Goal: Transaction & Acquisition: Purchase product/service

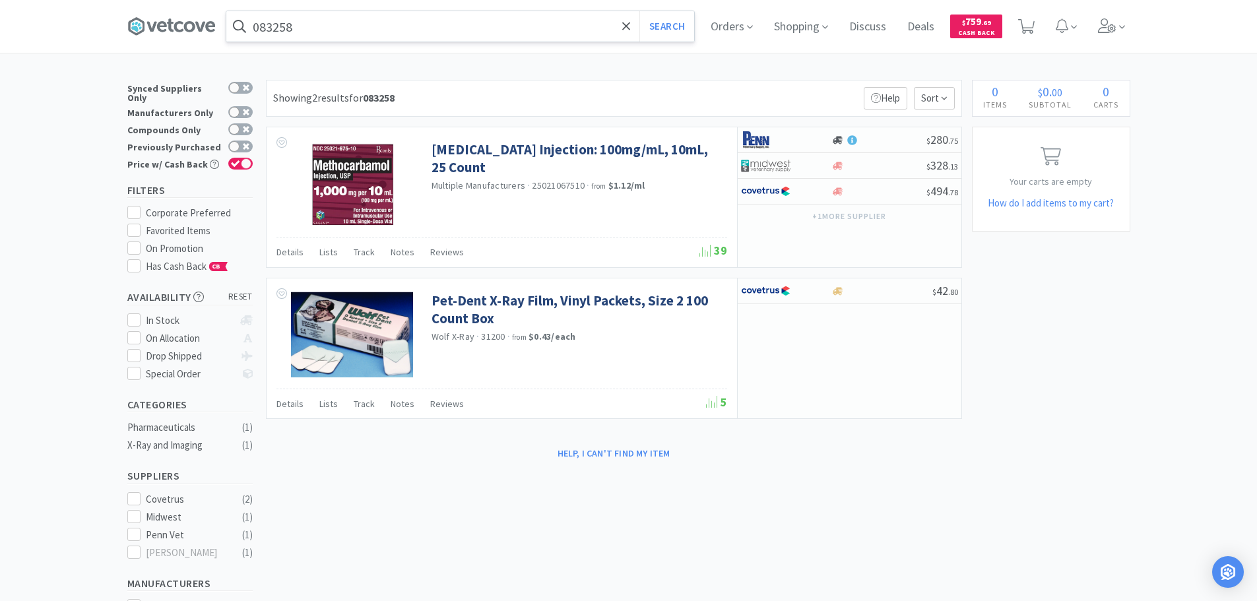
click at [545, 28] on input "083258" at bounding box center [460, 26] width 468 height 30
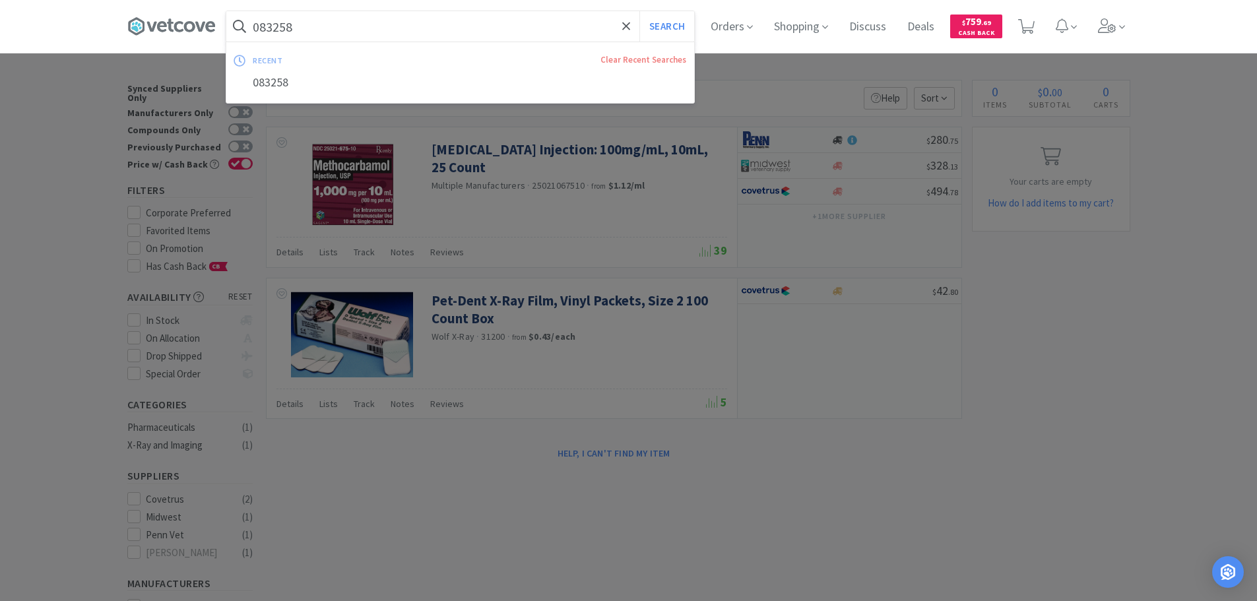
paste input "0661"
type input "080661"
click at [639, 11] on button "Search" at bounding box center [666, 26] width 55 height 30
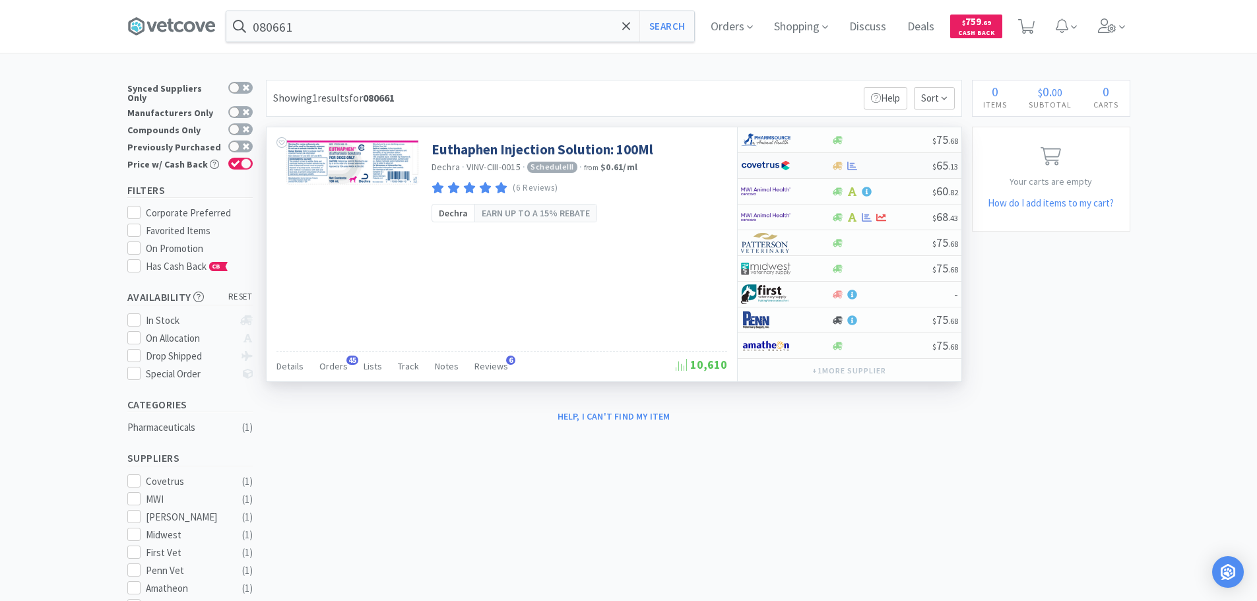
click at [888, 166] on div at bounding box center [882, 166] width 101 height 10
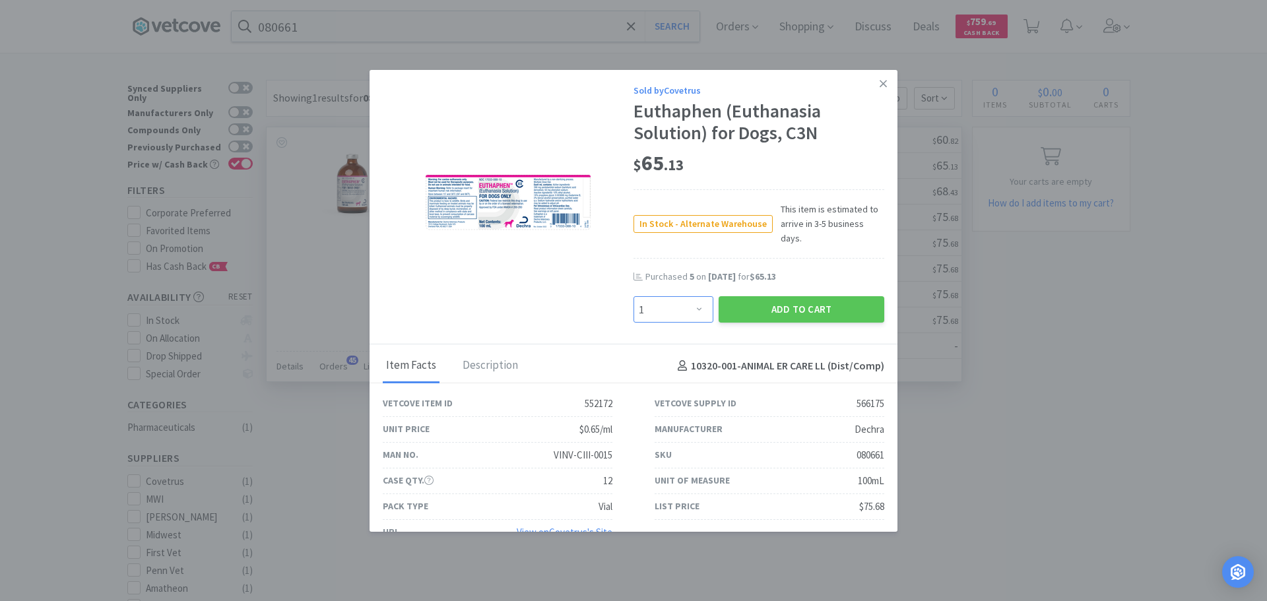
click at [675, 296] on select "Enter Quantity 1 2 3 4 5 6 7 8 9 10 11 12 13 14 15 16 17 18 19 20 Enter Quantity" at bounding box center [674, 309] width 80 height 26
select select "5"
click at [634, 296] on select "Enter Quantity 1 2 3 4 5 6 7 8 9 10 11 12 13 14 15 16 17 18 19 20 Enter Quantity" at bounding box center [674, 309] width 80 height 26
click at [735, 300] on button "Add to Cart" at bounding box center [802, 309] width 166 height 26
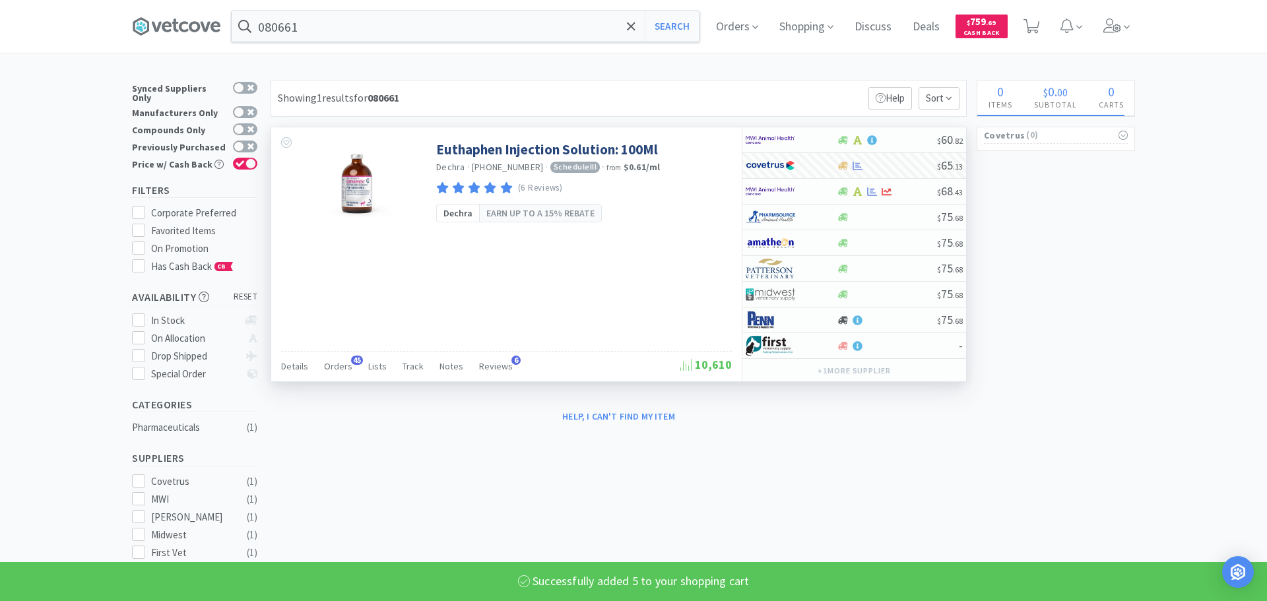
select select "5"
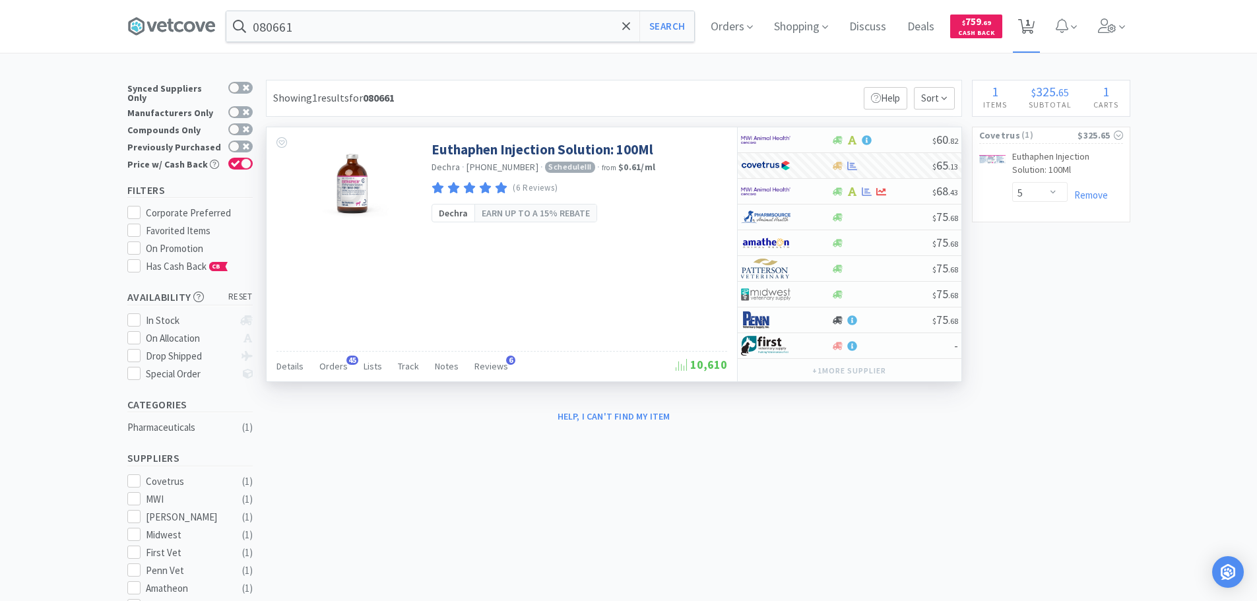
click at [1030, 30] on span "1" at bounding box center [1028, 22] width 5 height 53
select select "5"
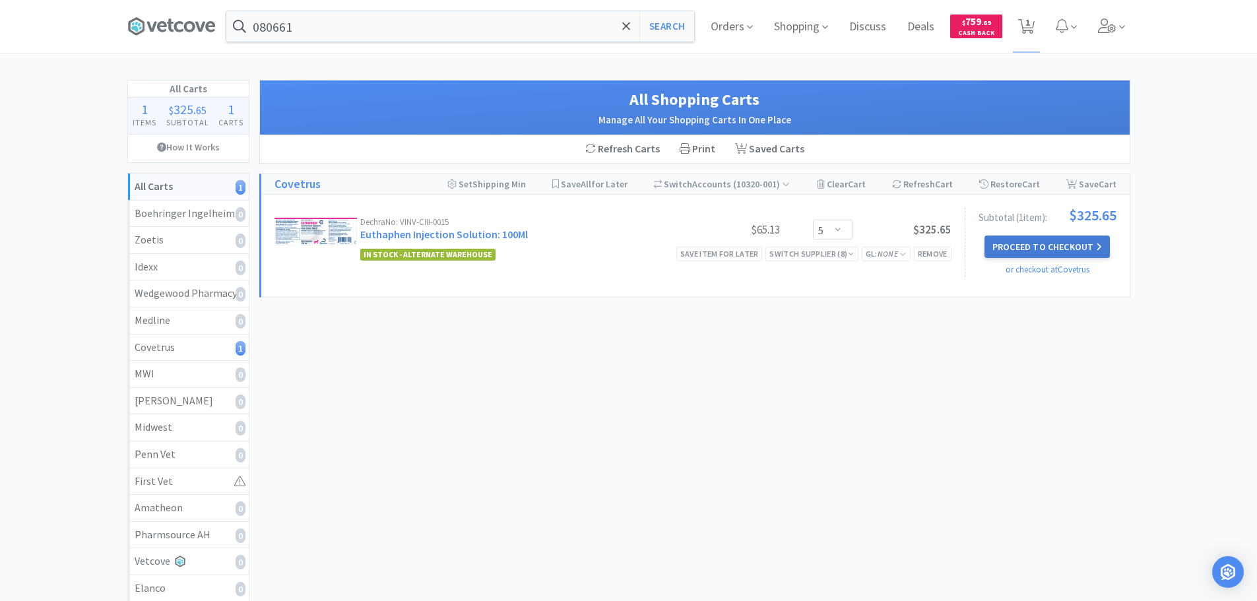
click at [1029, 251] on button "Proceed to Checkout" at bounding box center [1047, 247] width 125 height 22
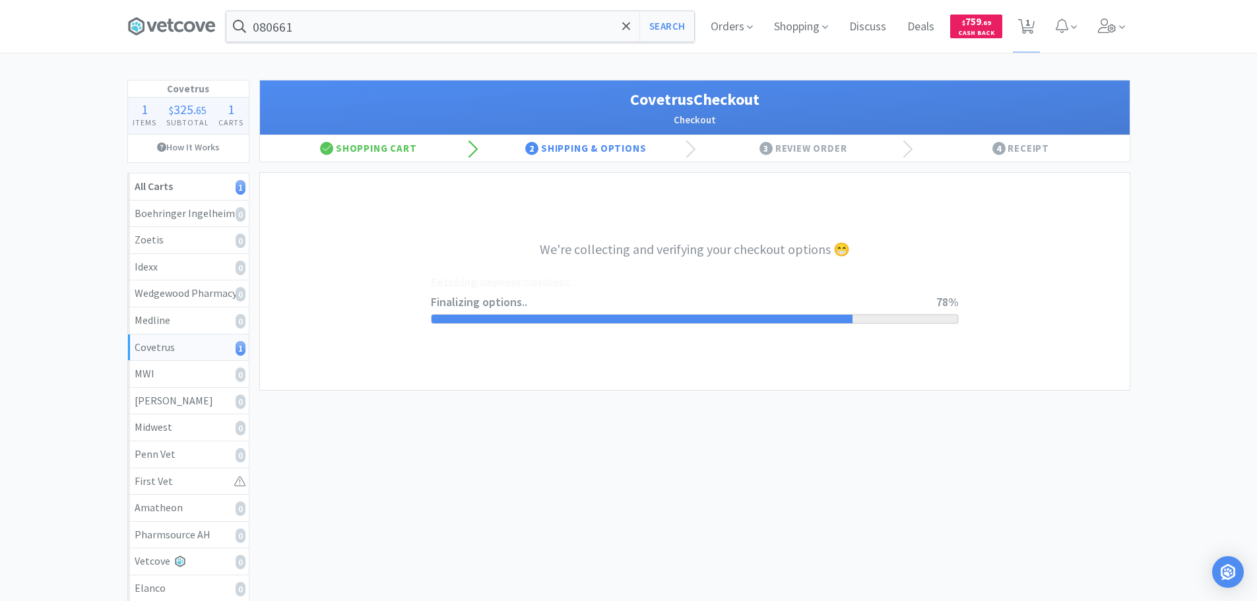
select select "ACCOUNT"
select select "cvt-standard-net"
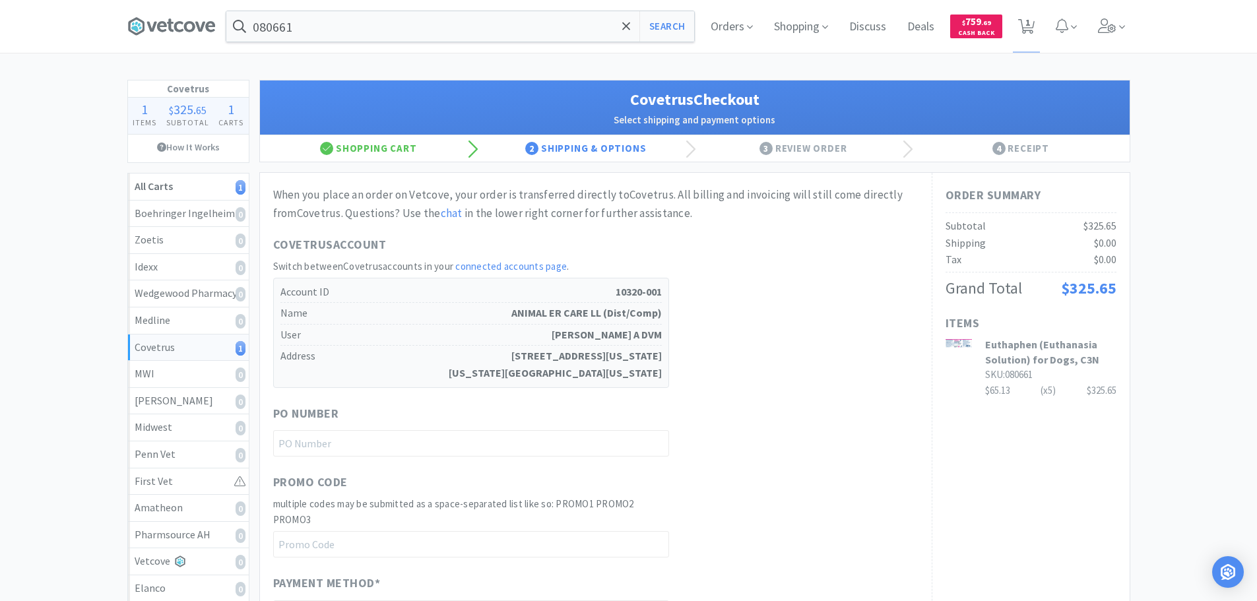
click at [441, 458] on div "When you place an order on Vetcove, your order is transferred directly to Covet…" at bounding box center [595, 527] width 645 height 682
click at [437, 449] on input "text" at bounding box center [471, 443] width 396 height 26
paste input "1144898"
type input "1144898"
click at [684, 362] on div "Covetrus Account Switch between Covetrus accounts in your connected accounts pa…" at bounding box center [595, 312] width 645 height 152
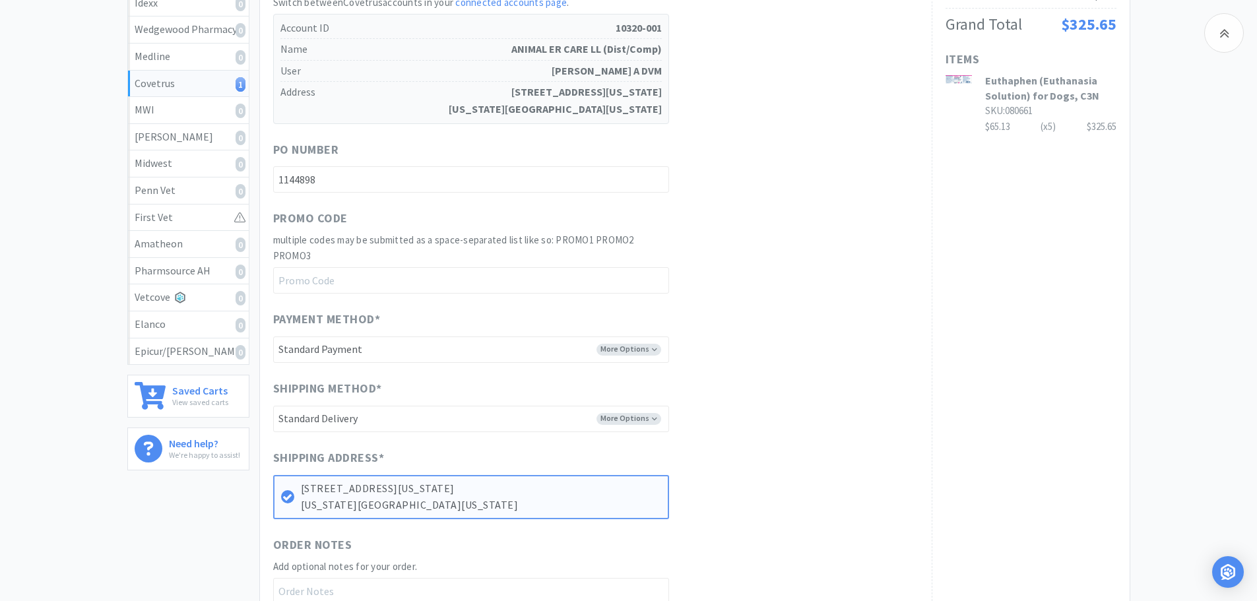
scroll to position [486, 0]
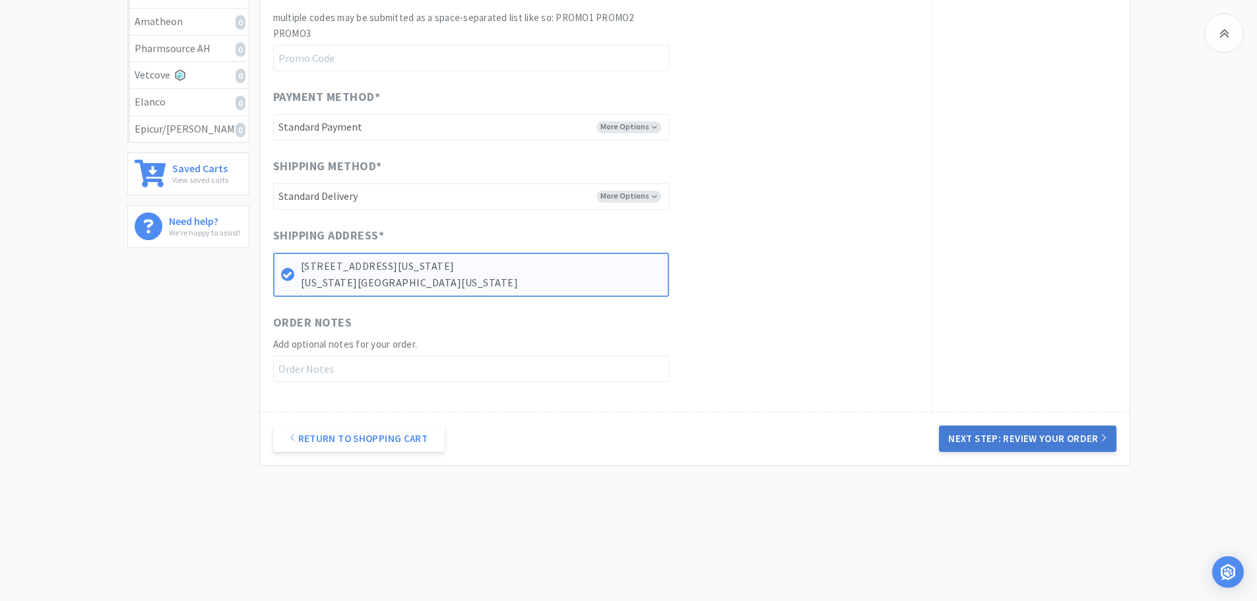
click at [1016, 430] on button "Next Step: Review Your Order" at bounding box center [1027, 439] width 177 height 26
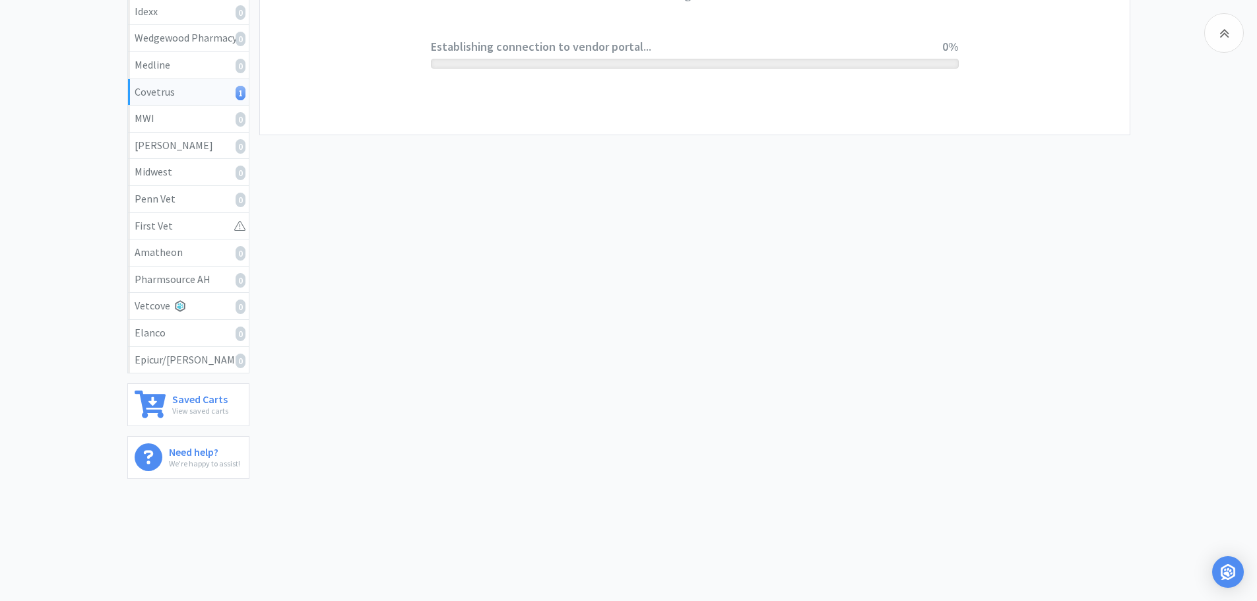
scroll to position [0, 0]
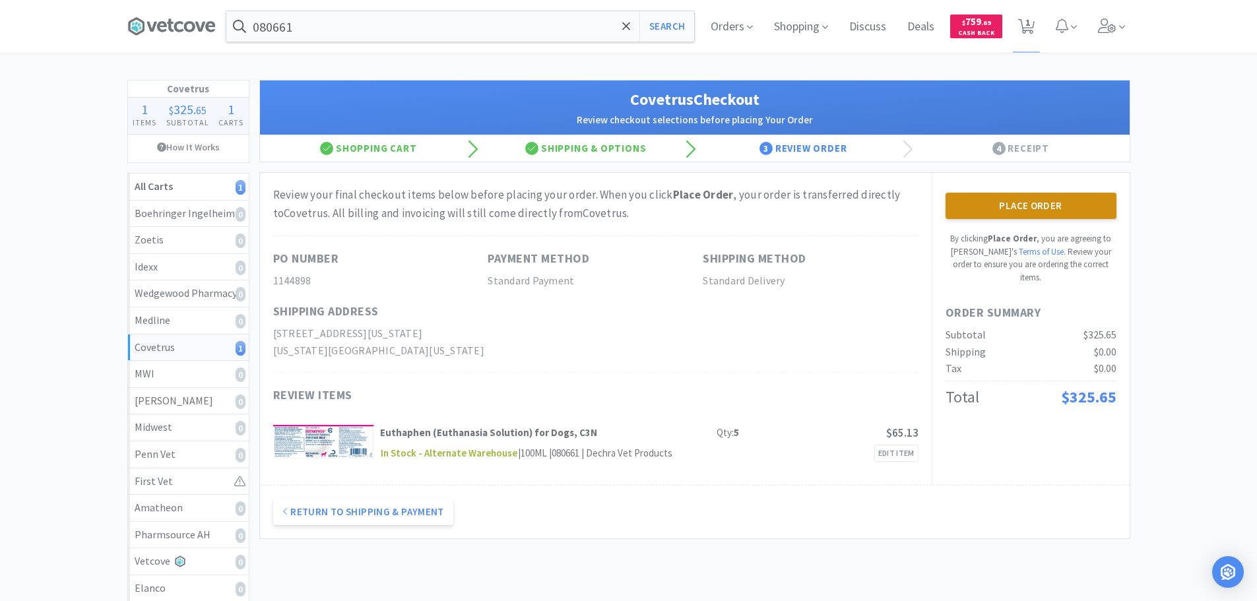
click at [1037, 201] on button "Place Order" at bounding box center [1031, 206] width 171 height 26
